Goal: Task Accomplishment & Management: Manage account settings

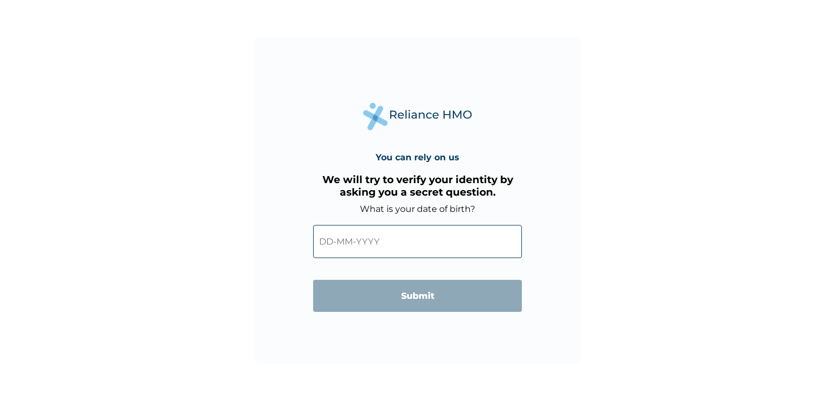
click at [405, 240] on input "text" at bounding box center [417, 241] width 209 height 33
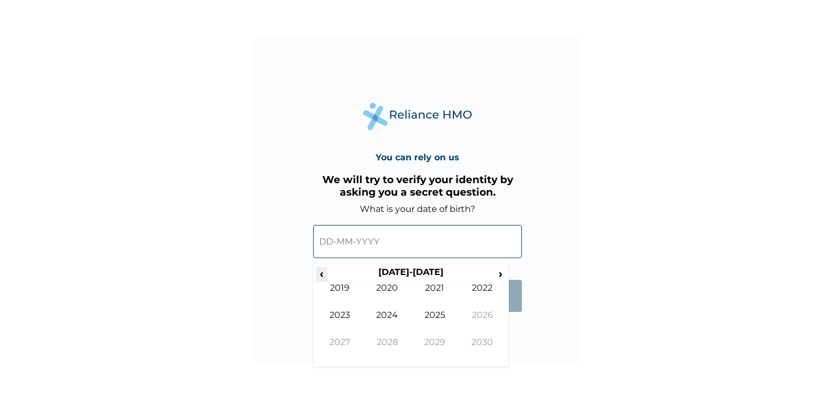
click at [322, 275] on span "‹" at bounding box center [321, 274] width 11 height 14
click at [479, 291] on td "1992" at bounding box center [483, 296] width 48 height 27
click at [434, 288] on td "Mar" at bounding box center [435, 296] width 48 height 27
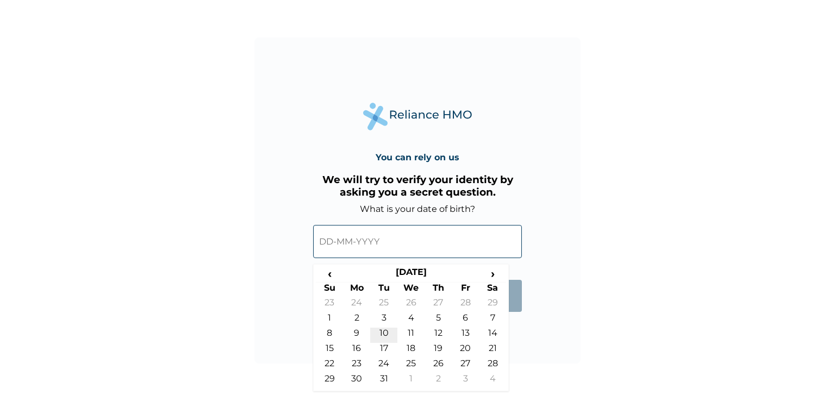
click at [384, 330] on td "10" at bounding box center [383, 335] width 27 height 15
type input "[DATE]"
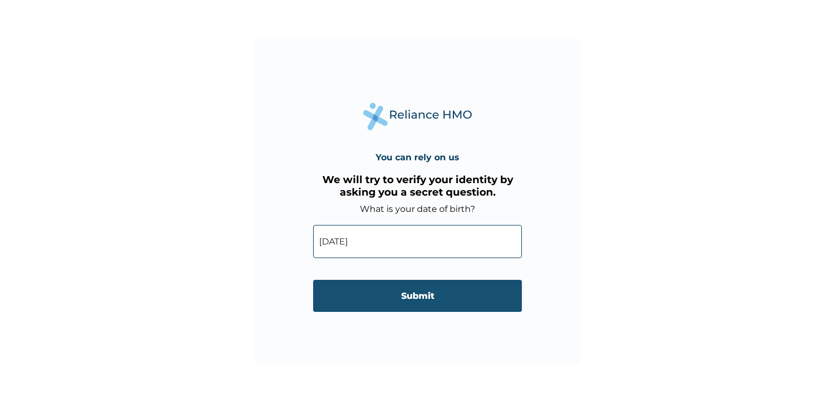
click at [409, 303] on input "Submit" at bounding box center [417, 296] width 209 height 32
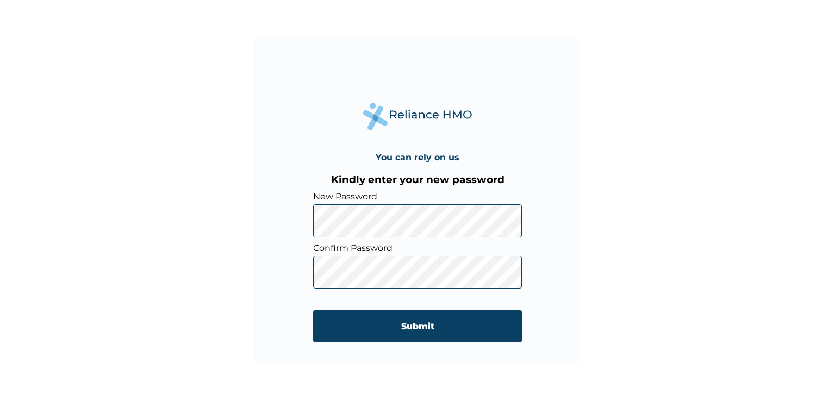
click at [411, 333] on input "Submit" at bounding box center [417, 326] width 209 height 32
